Goal: Check status: Check status

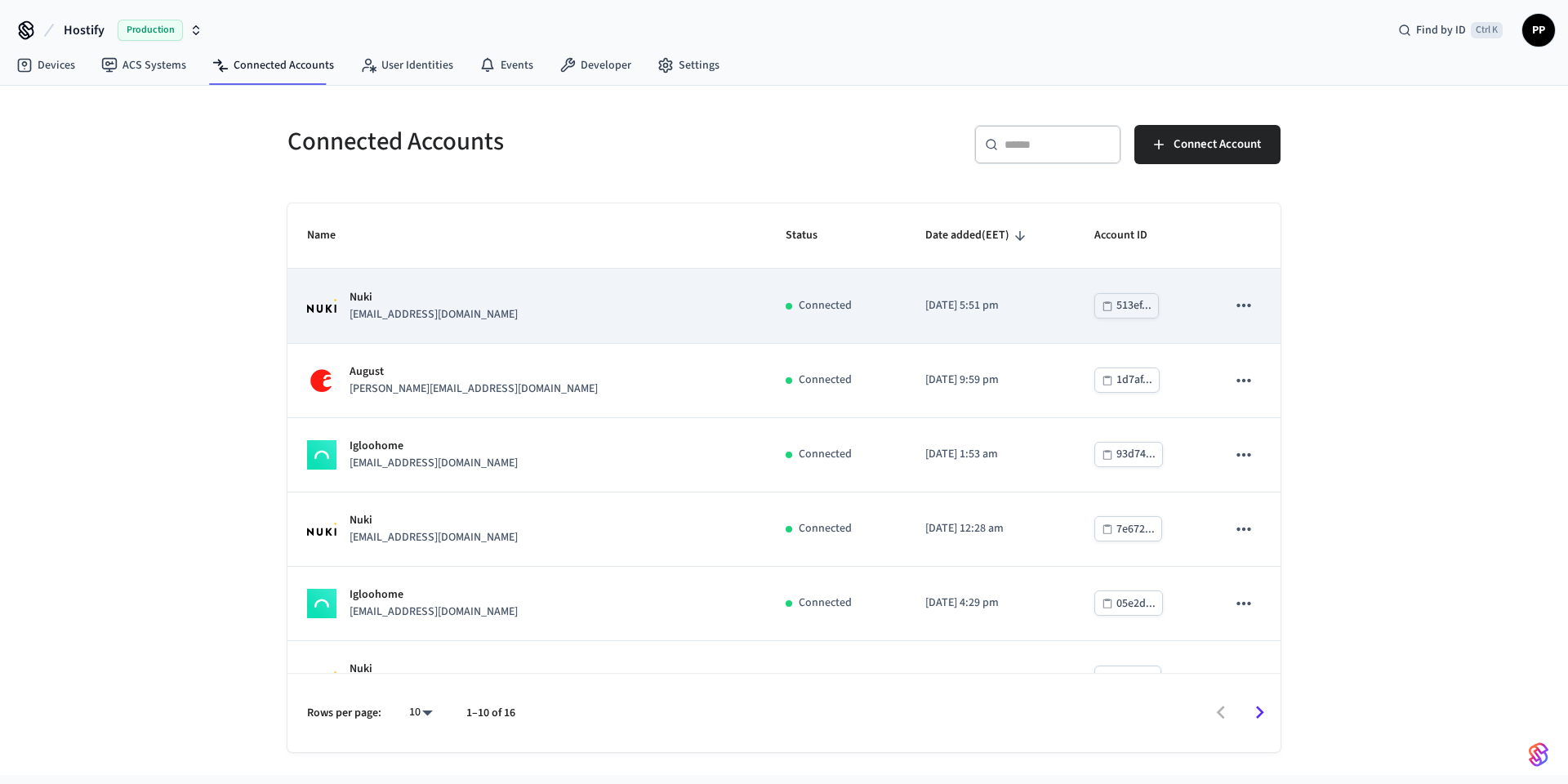
click at [480, 315] on div "Nuki [EMAIL_ADDRESS][DOMAIN_NAME]" at bounding box center [526, 306] width 440 height 35
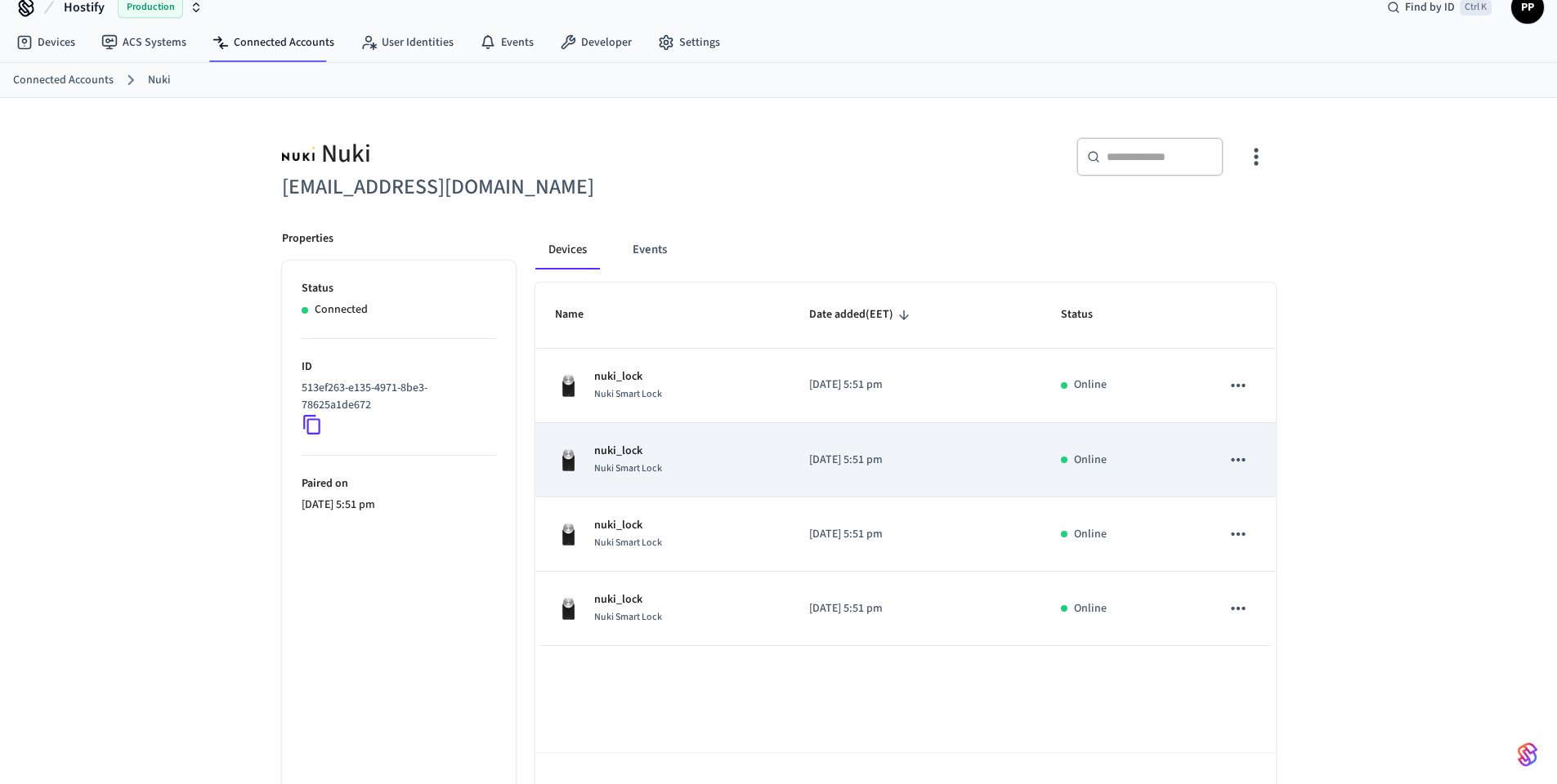
scroll to position [70, 0]
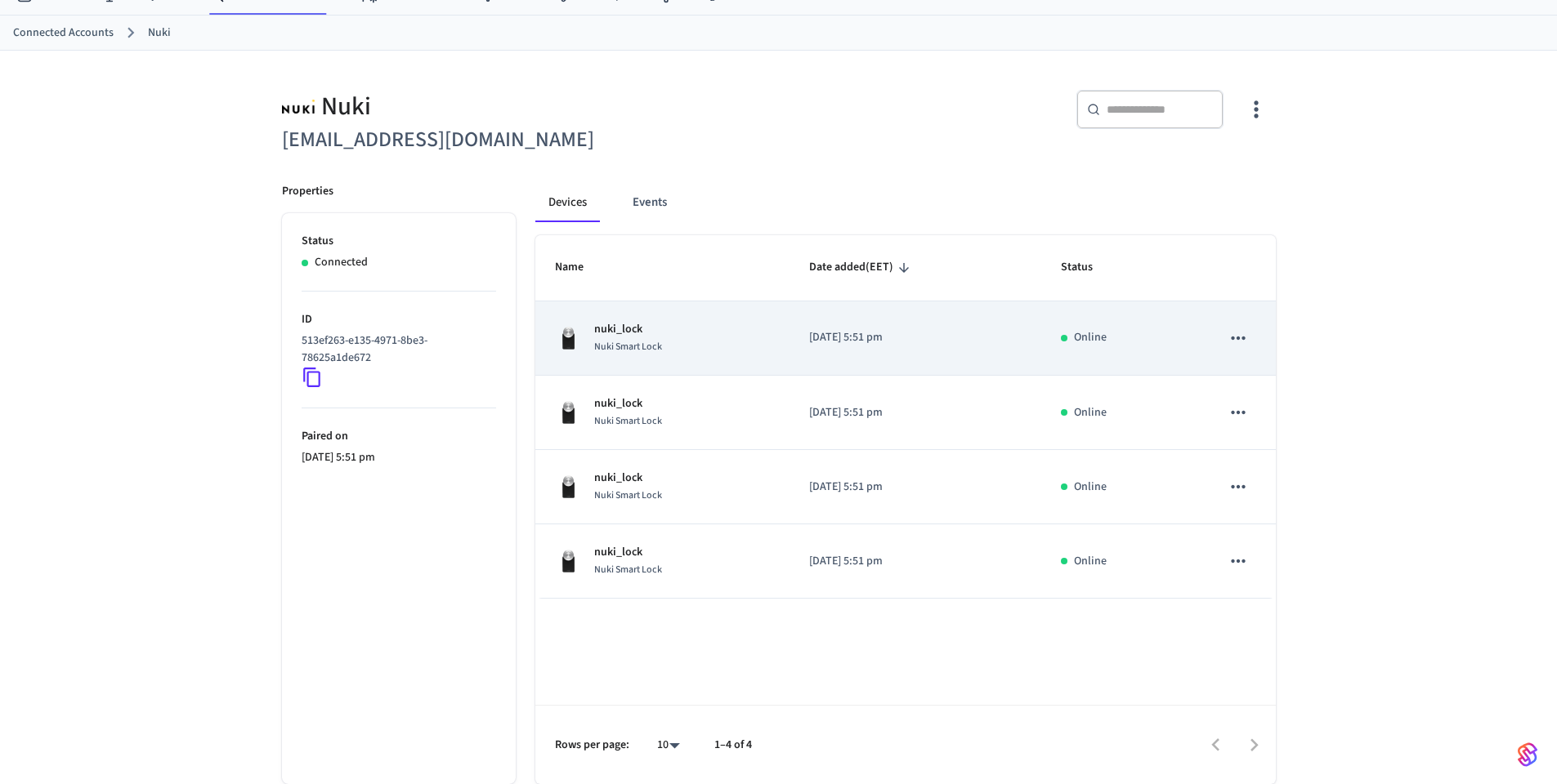
click at [761, 355] on div "nuki_lock Nuki Smart Lock" at bounding box center [662, 338] width 215 height 35
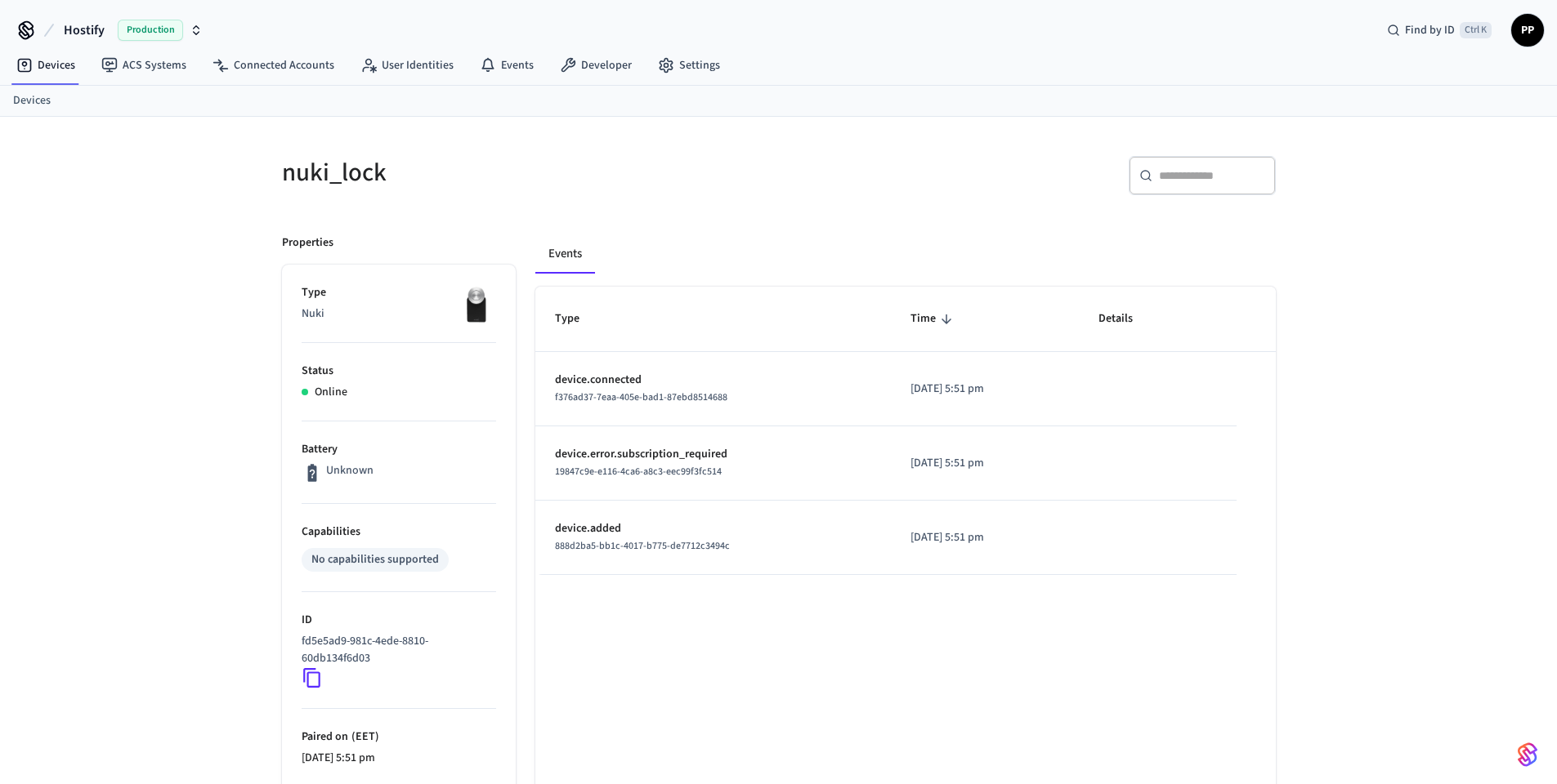
scroll to position [70, 0]
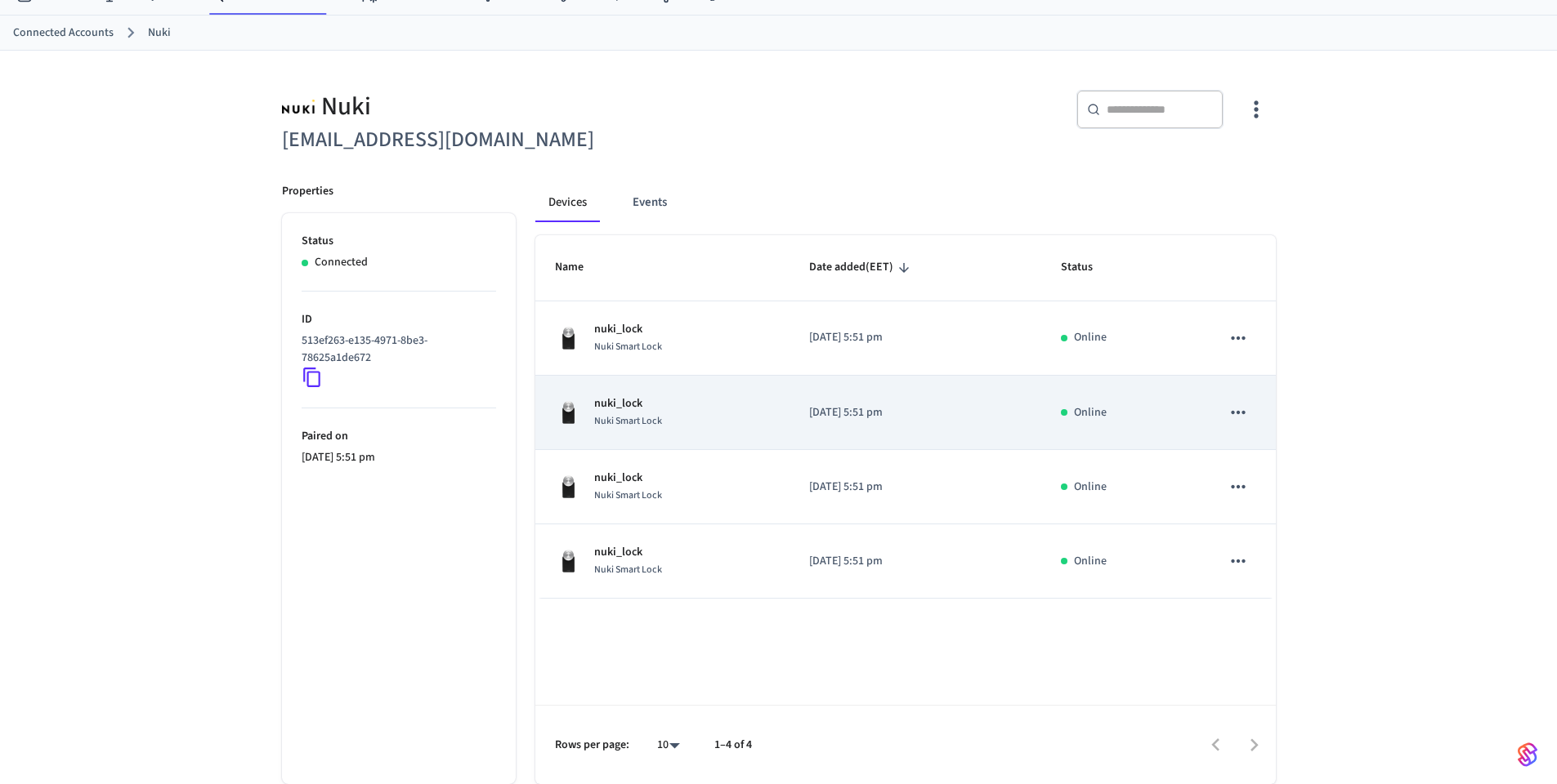
click at [1232, 415] on icon "sticky table" at bounding box center [1238, 412] width 21 height 21
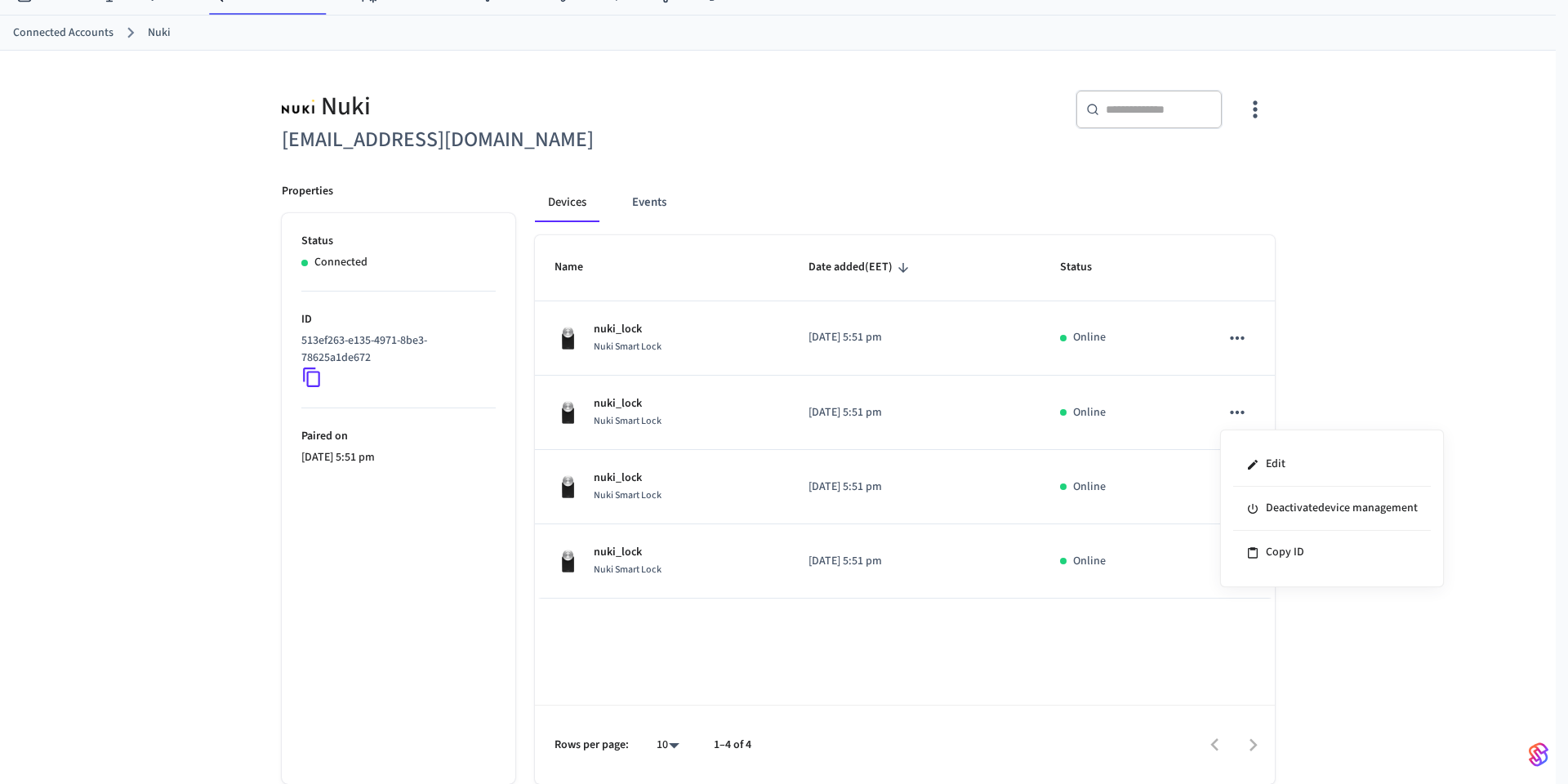
click at [738, 390] on div at bounding box center [784, 392] width 1568 height 784
click at [652, 410] on p "nuki_lock" at bounding box center [627, 404] width 68 height 17
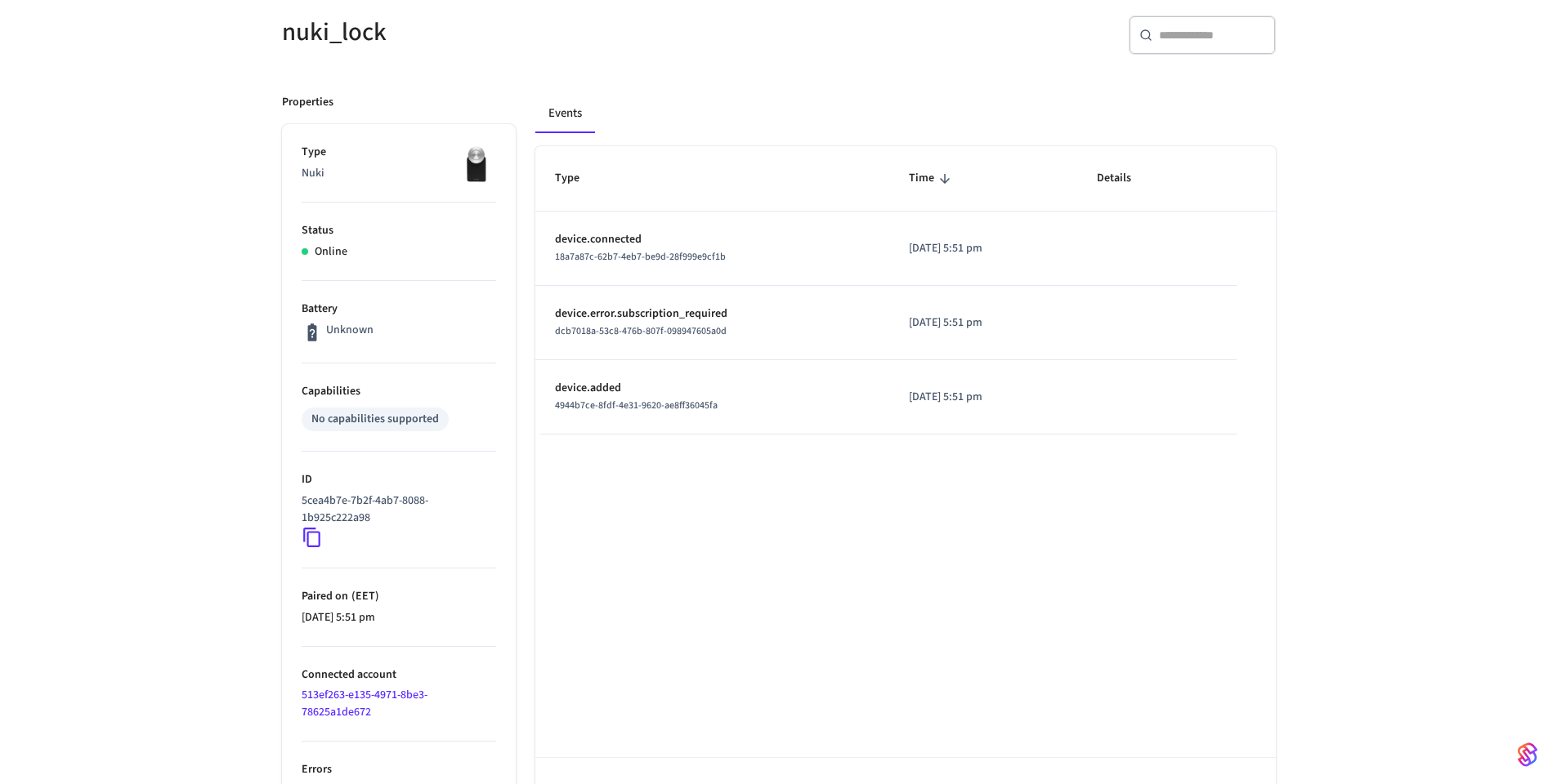
scroll to position [193, 0]
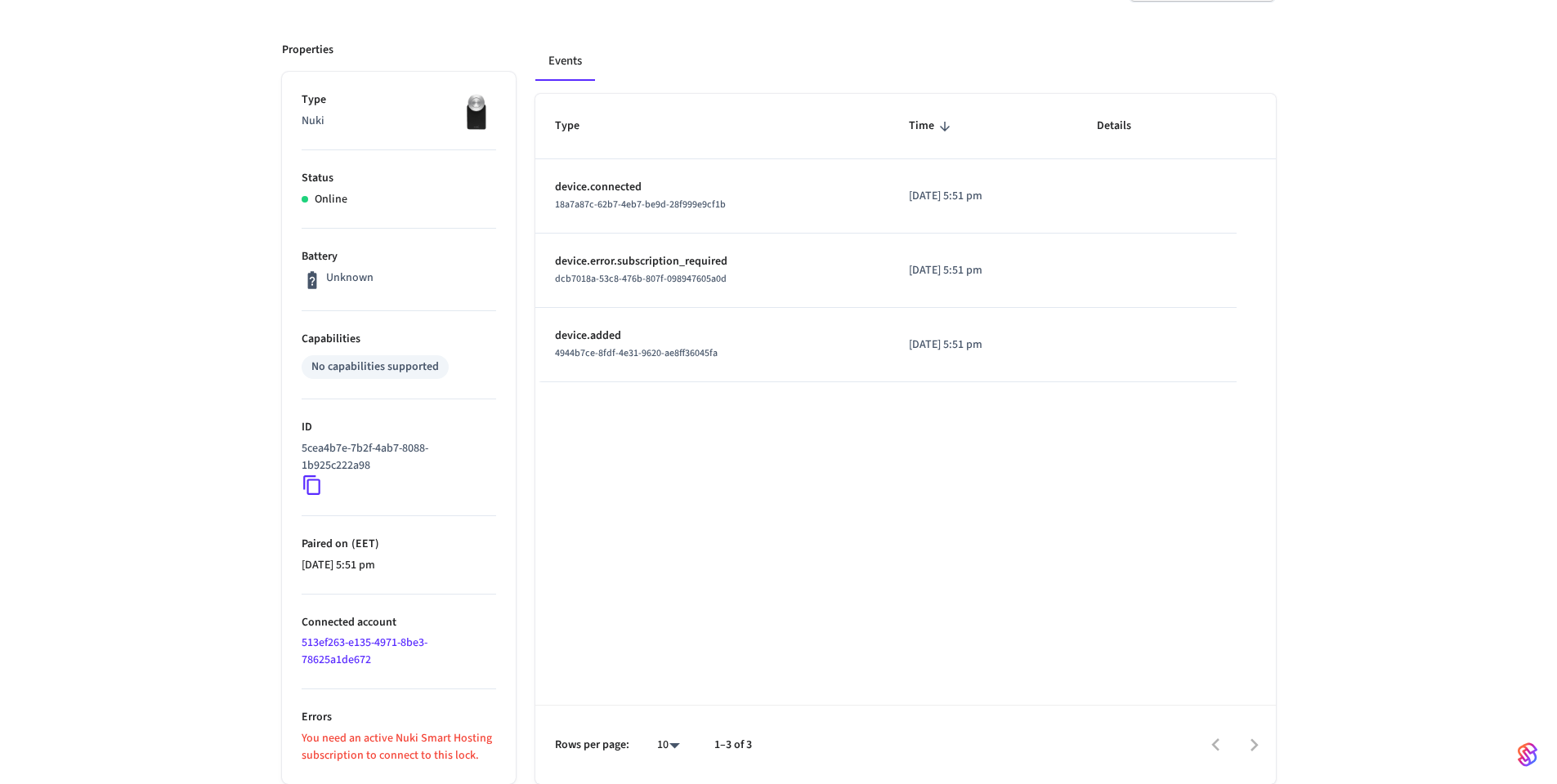
click at [864, 734] on div at bounding box center [1021, 745] width 505 height 38
click at [824, 721] on div "Rows per page: 10 ** 1–3 of 3" at bounding box center [906, 745] width 740 height 80
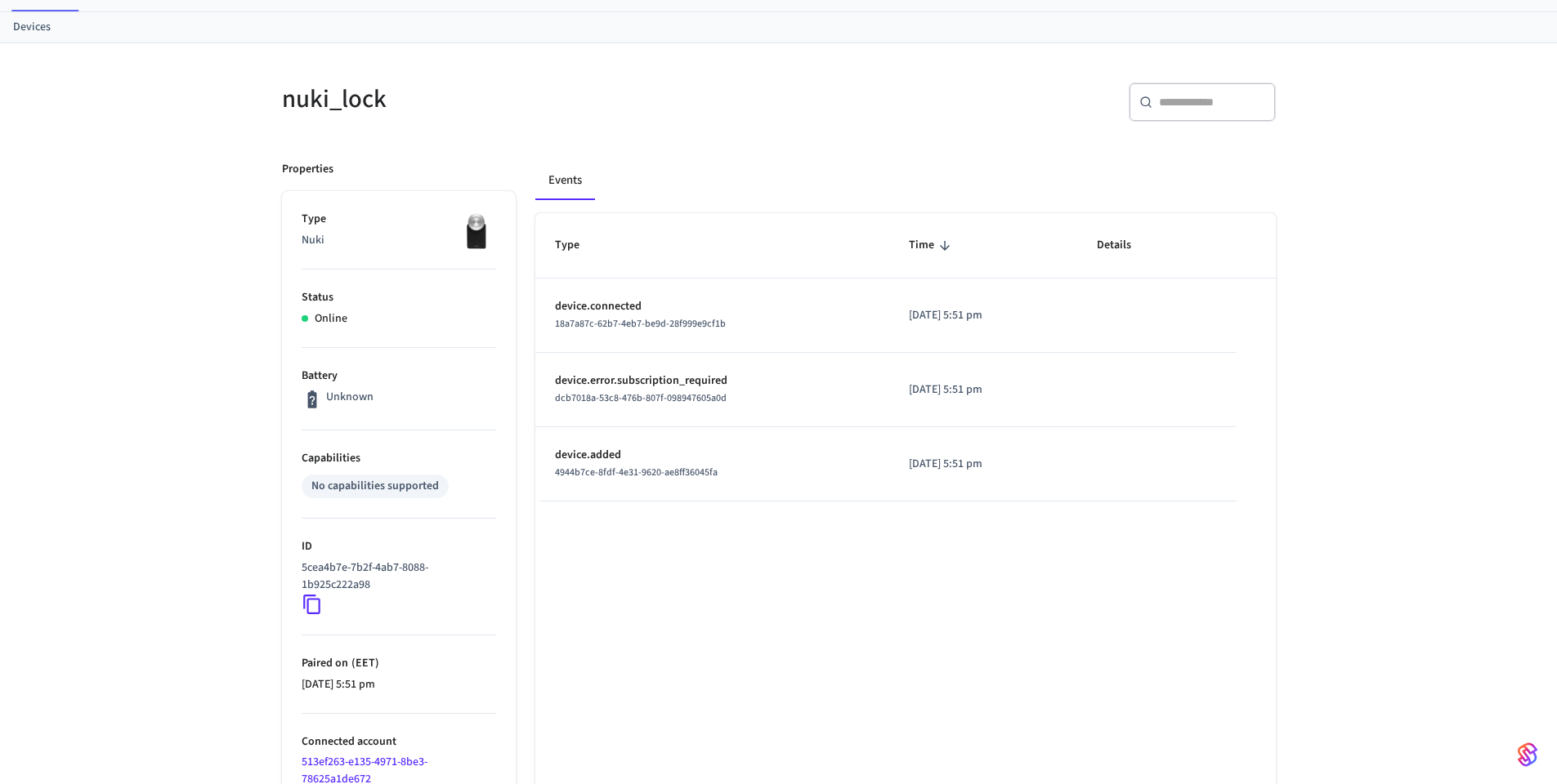
scroll to position [0, 0]
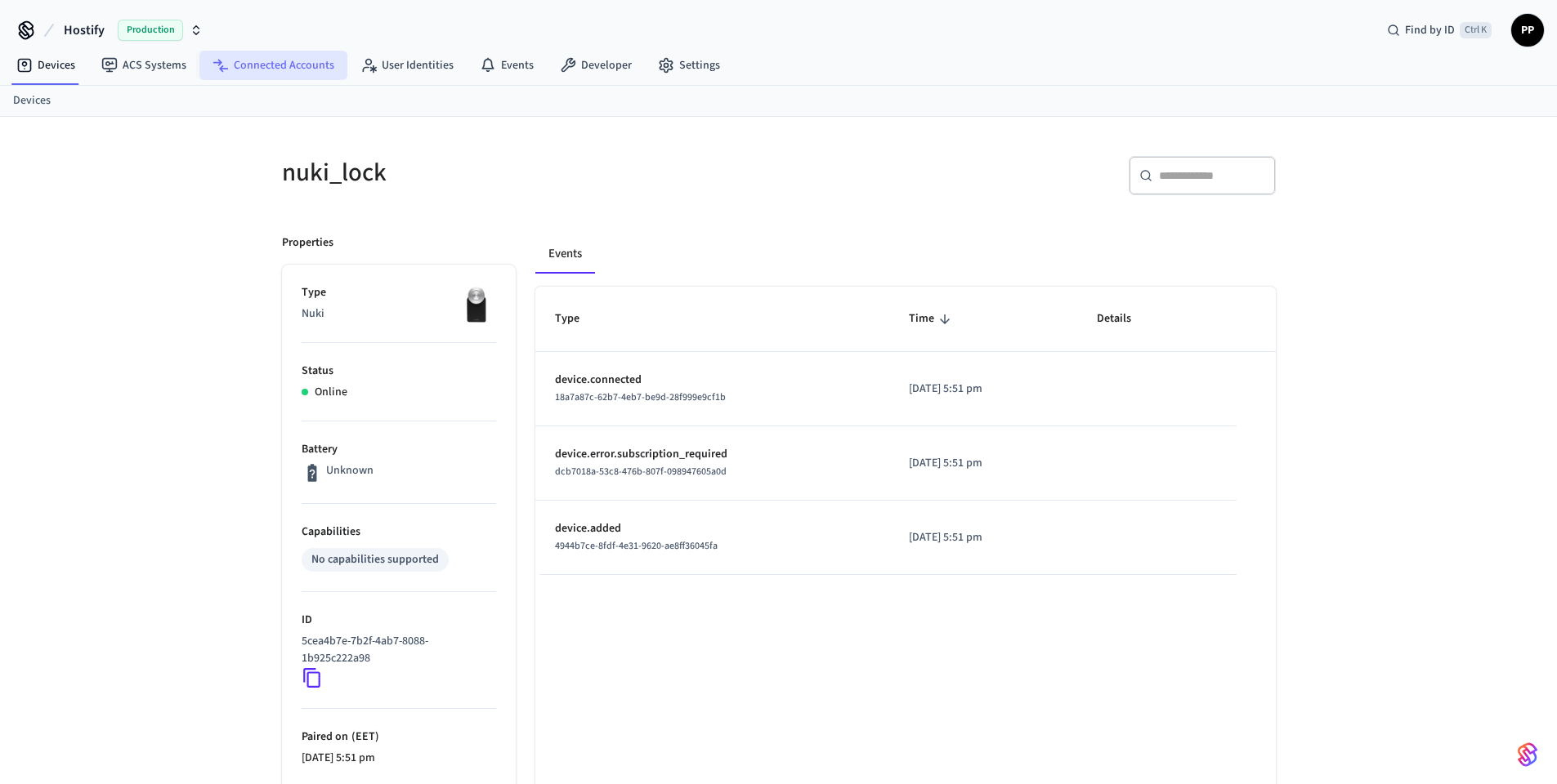
click at [264, 78] on link "Connected Accounts" at bounding box center [273, 65] width 148 height 29
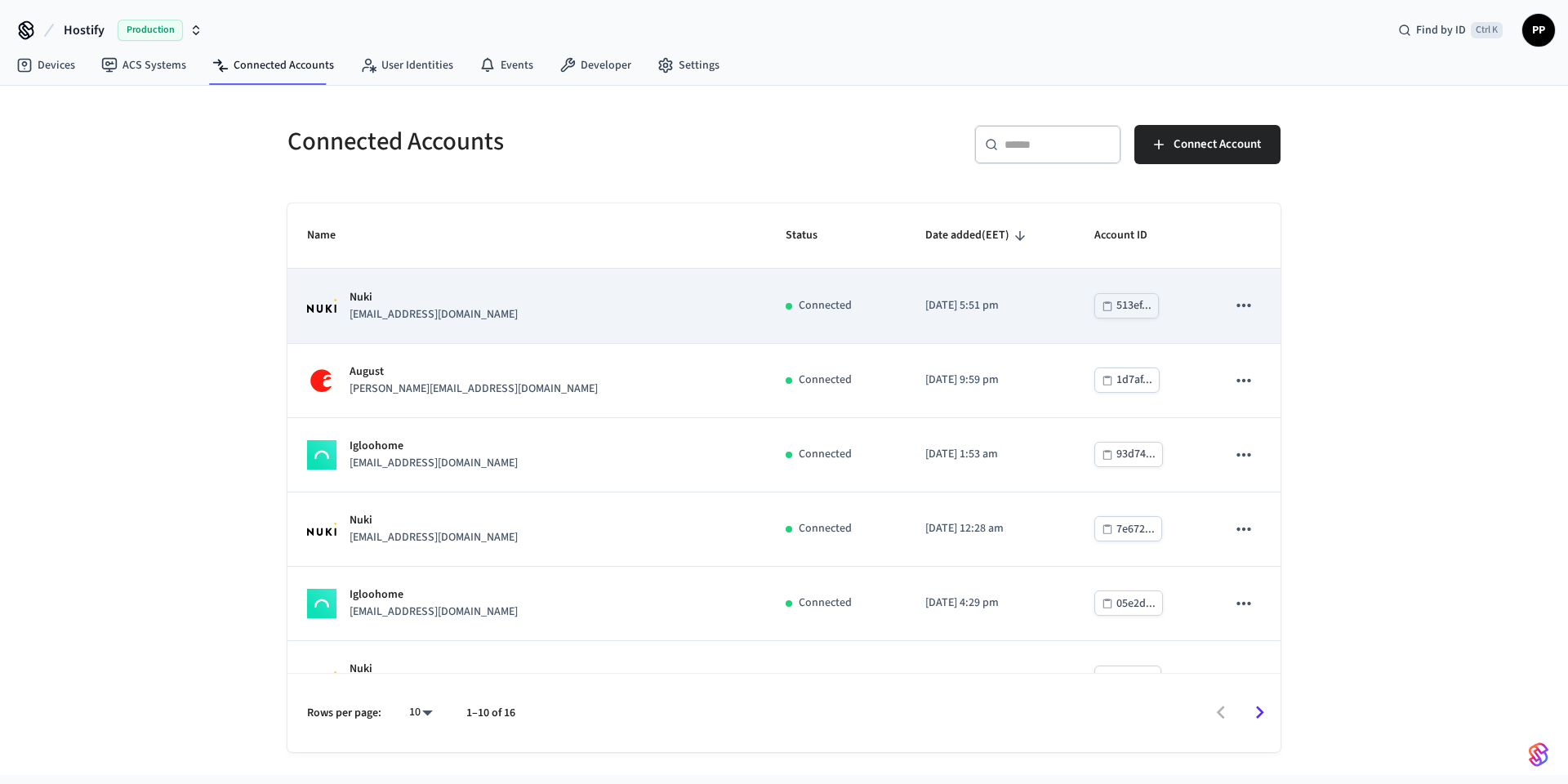
click at [443, 309] on div "Nuki [EMAIL_ADDRESS][DOMAIN_NAME]" at bounding box center [526, 306] width 440 height 35
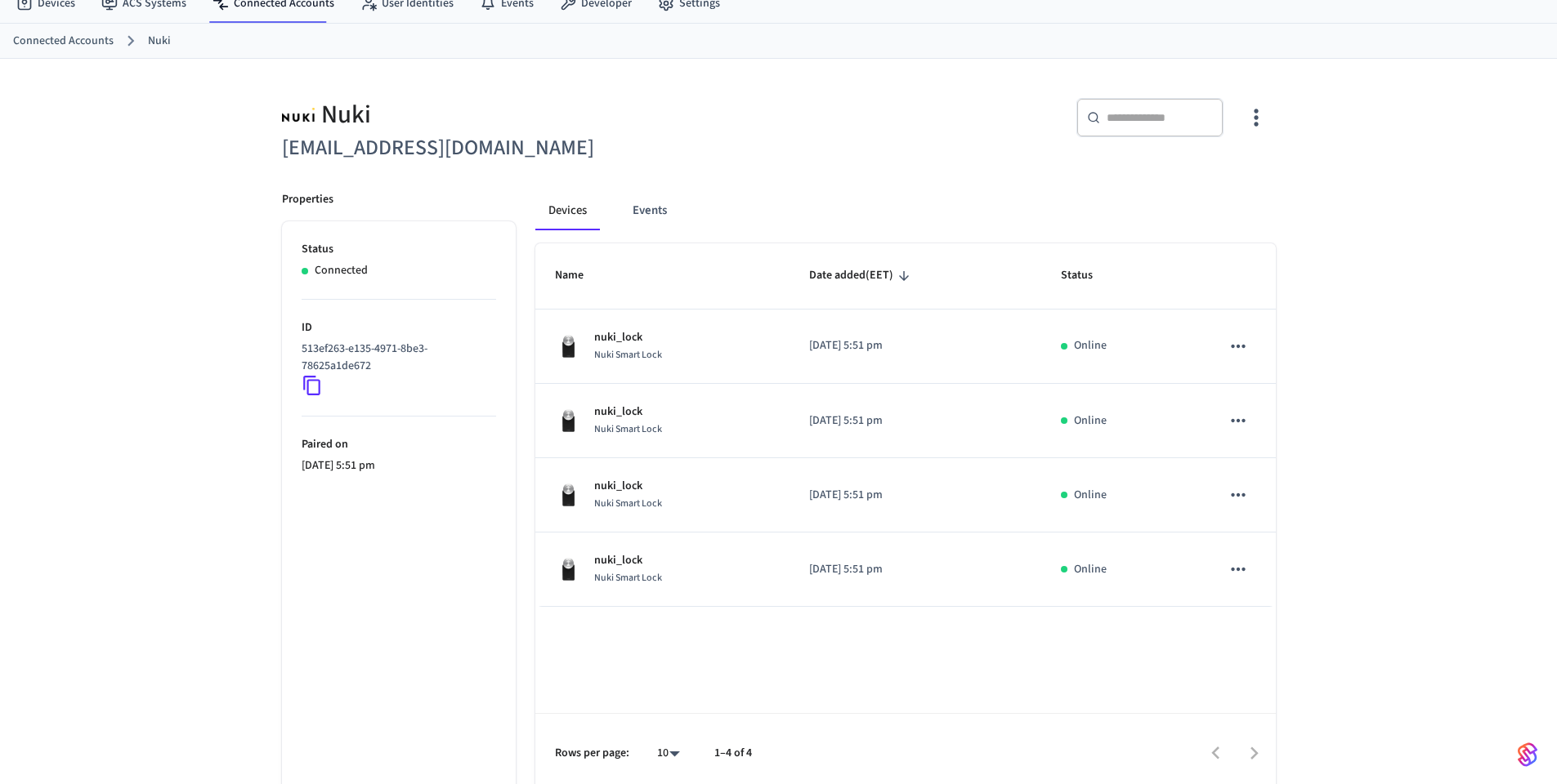
scroll to position [70, 0]
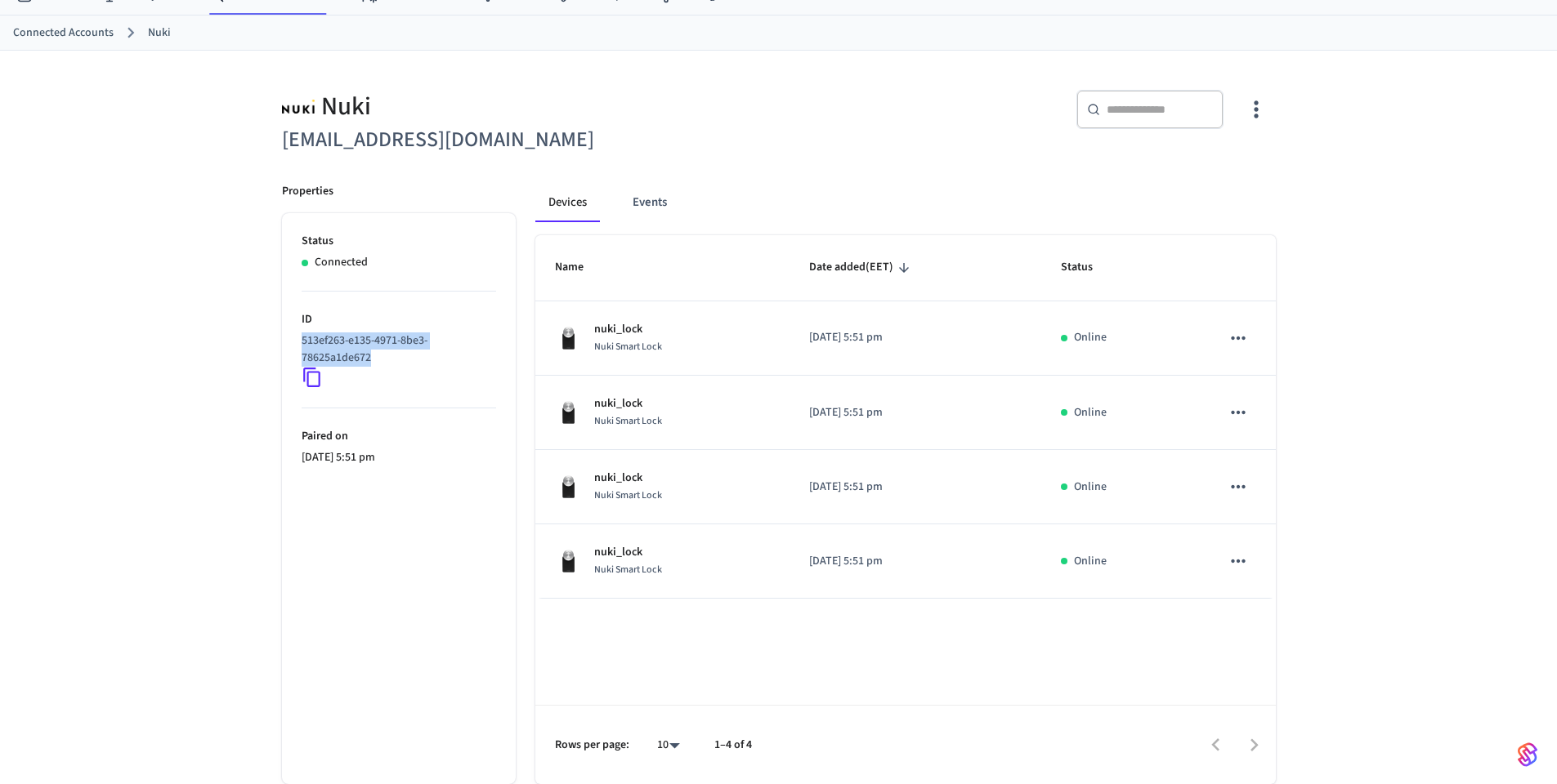
drag, startPoint x: 334, startPoint y: 334, endPoint x: 291, endPoint y: 334, distance: 43.0
click at [291, 334] on ul "Status Connected ID 513ef263-e135-4971-8be3-78625a1de672 Paired on [DATE] 5:51 …" at bounding box center [399, 498] width 234 height 571
click at [305, 379] on icon at bounding box center [312, 378] width 21 height 21
click at [1361, 284] on div "Nuki [EMAIL_ADDRESS][DOMAIN_NAME] ​ ​ Properties Status Connected ID 513ef263-e…" at bounding box center [778, 417] width 1557 height 734
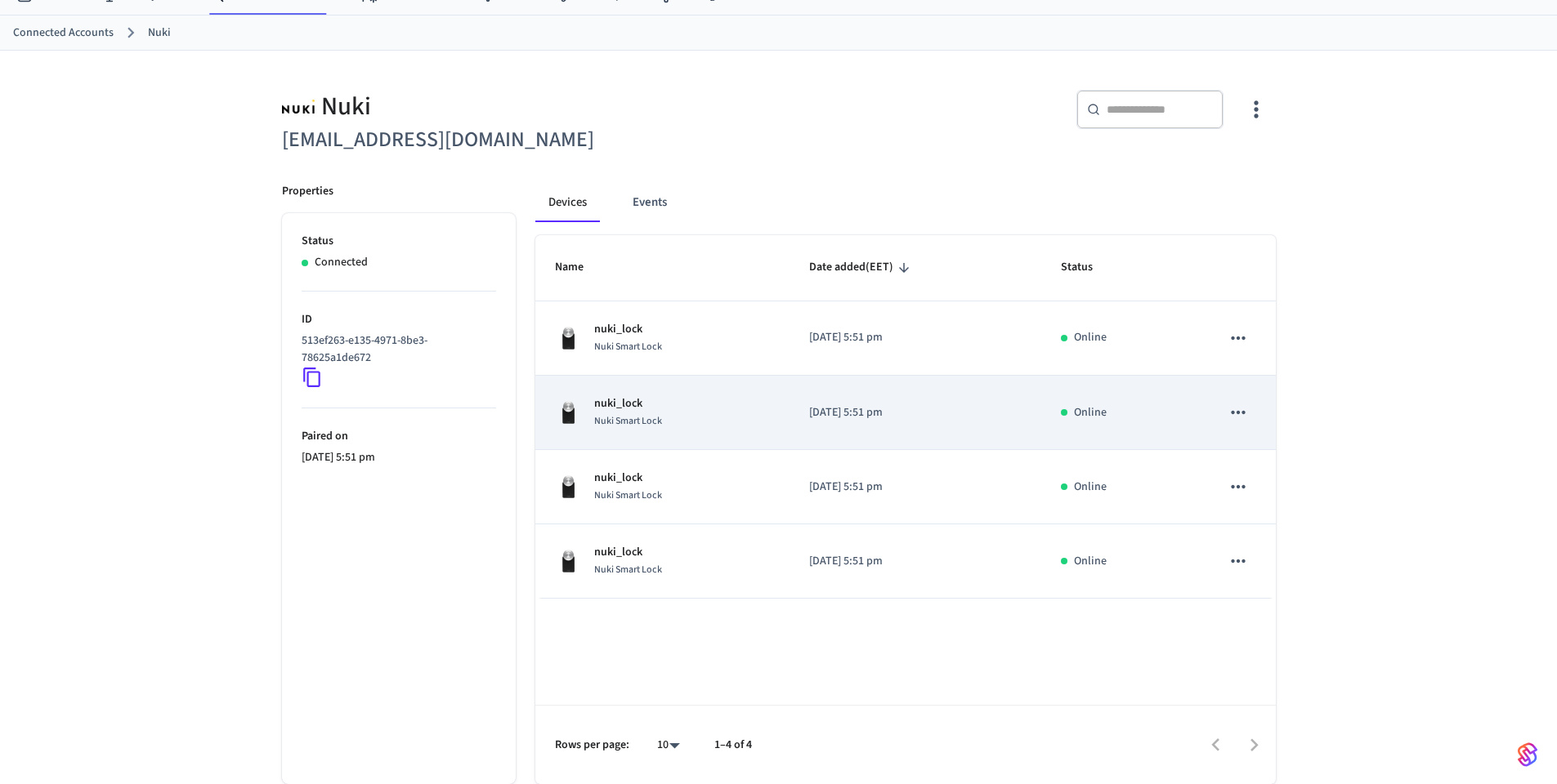
click at [700, 427] on div "nuki_lock Nuki Smart Lock" at bounding box center [662, 412] width 215 height 35
